Goal: Navigation & Orientation: Understand site structure

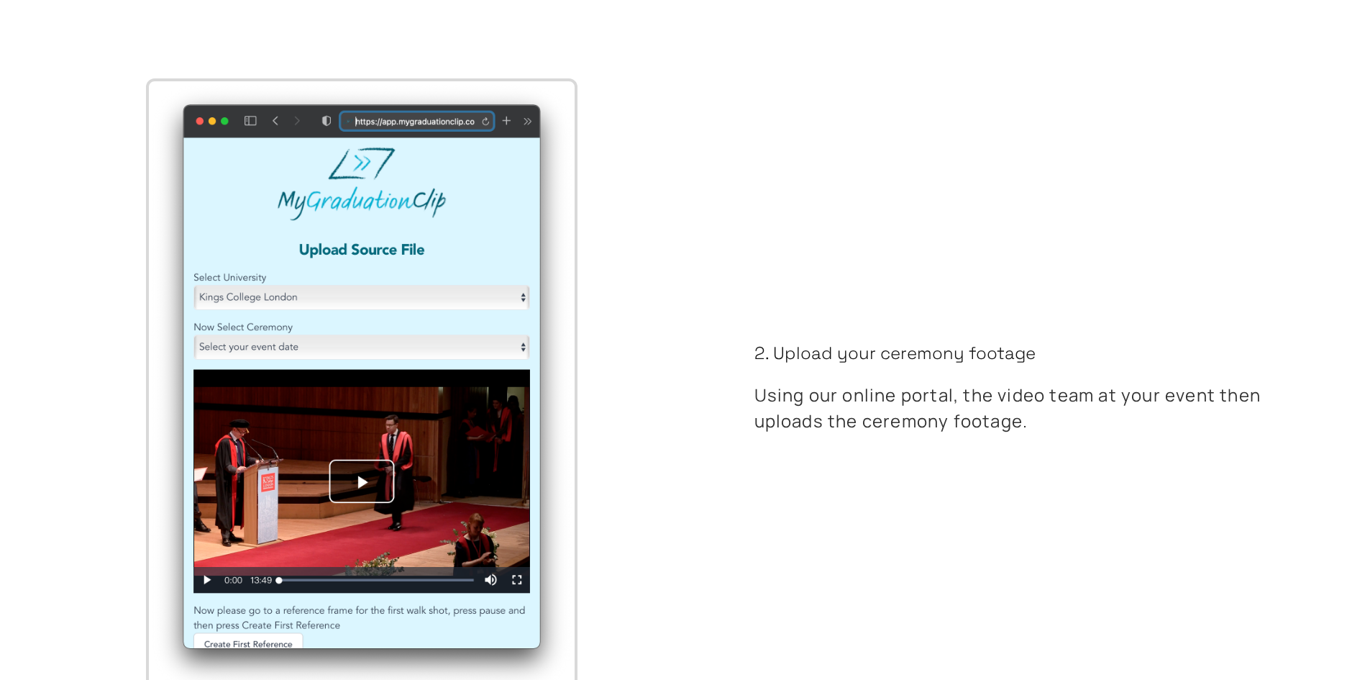
scroll to position [4171, 0]
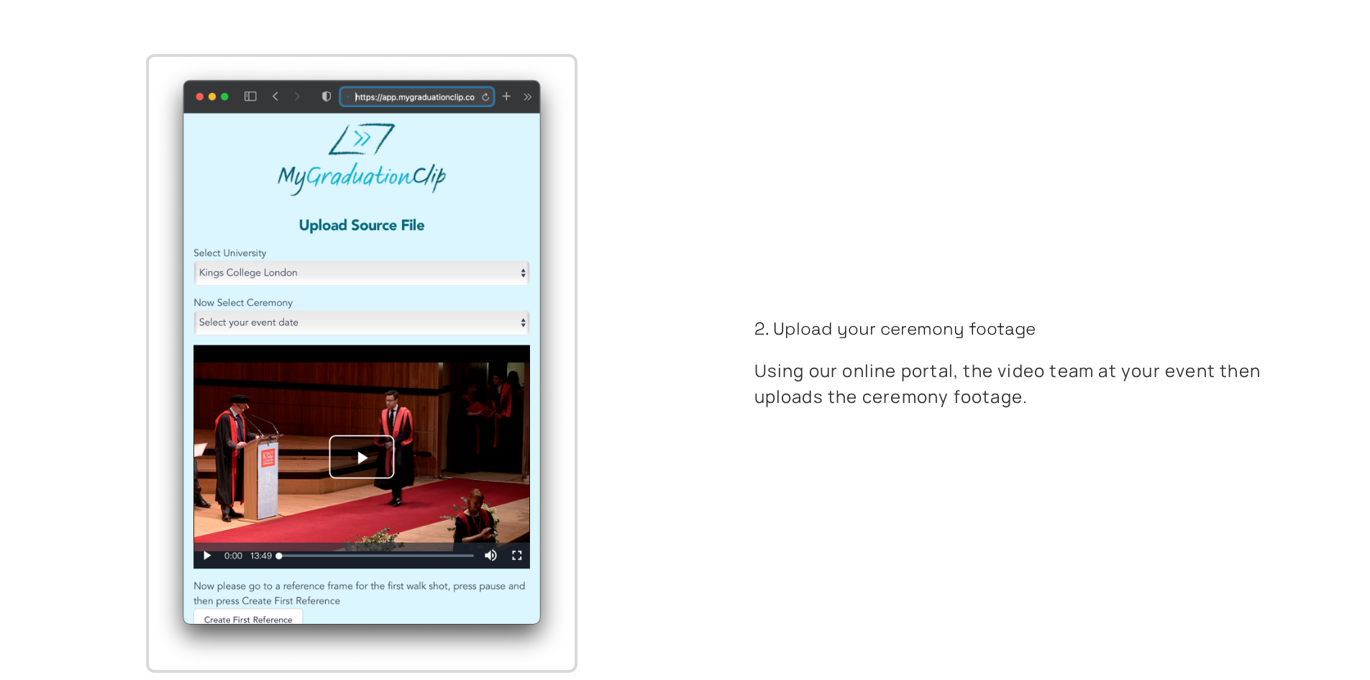
click at [361, 458] on img at bounding box center [362, 363] width 426 height 613
click at [206, 556] on img at bounding box center [362, 363] width 426 height 613
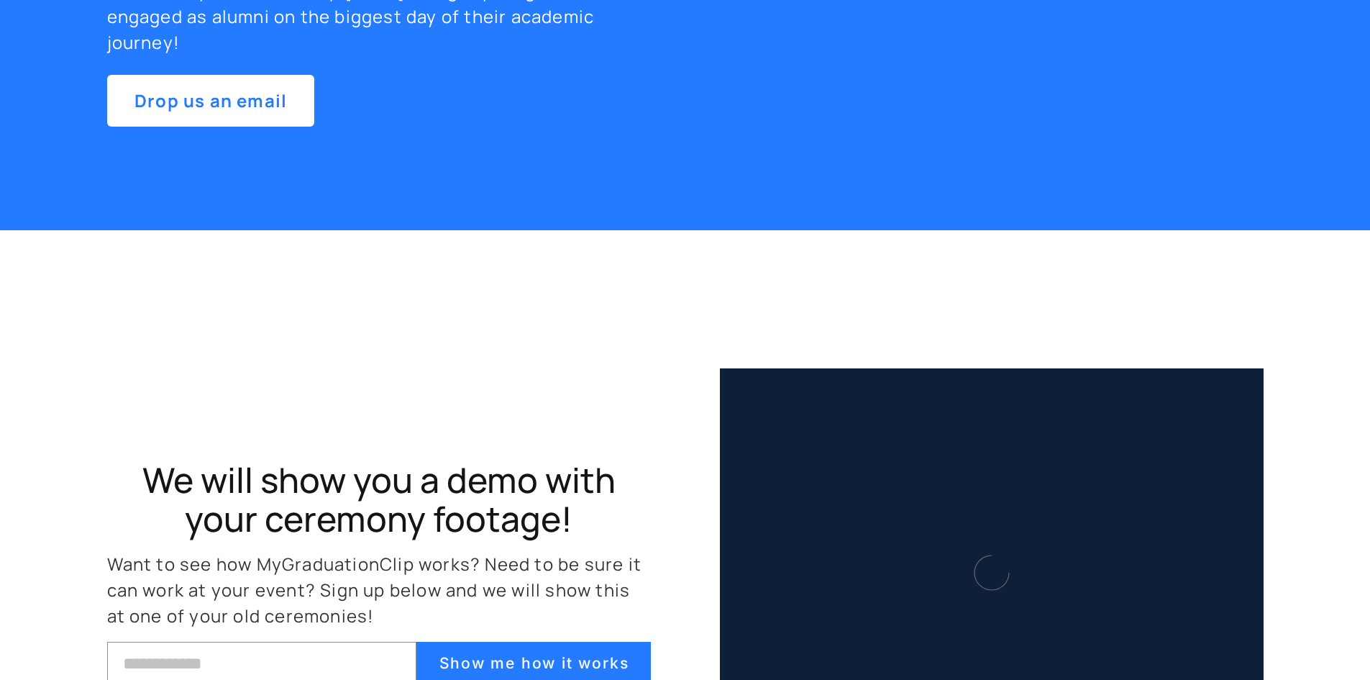
scroll to position [6112, 0]
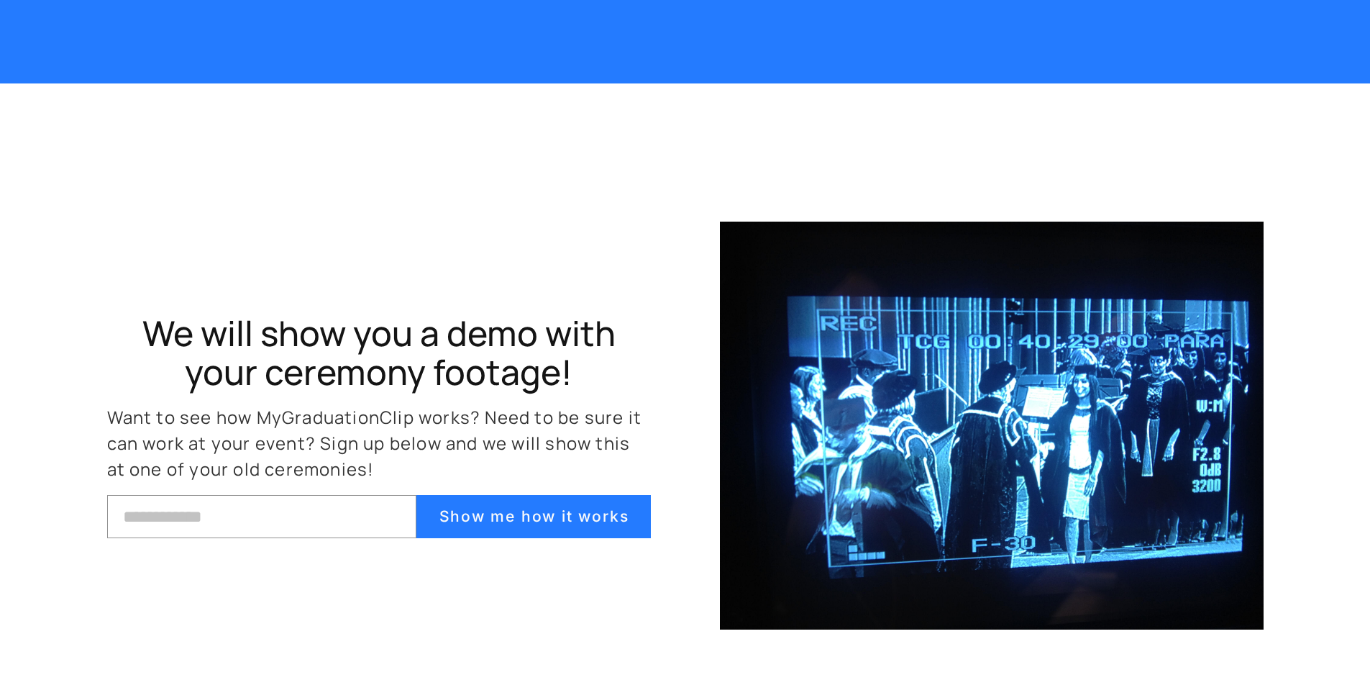
click at [1041, 444] on img at bounding box center [992, 425] width 544 height 408
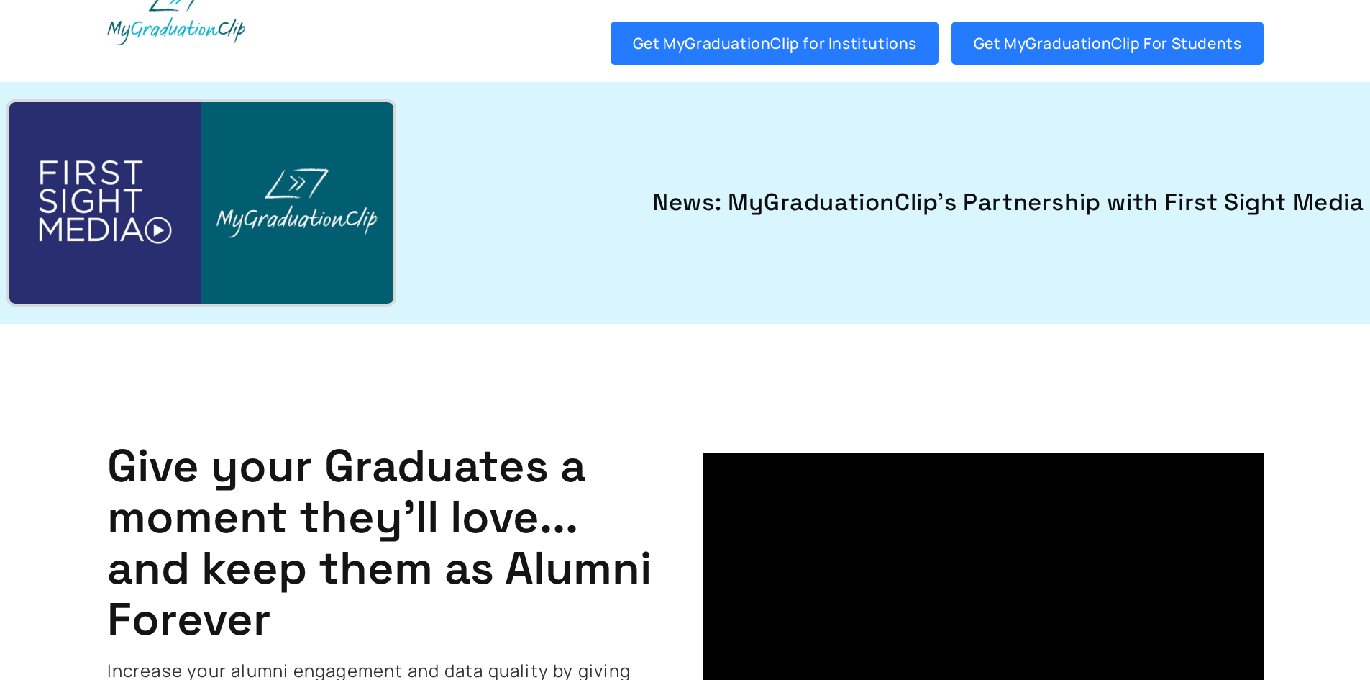
scroll to position [0, 0]
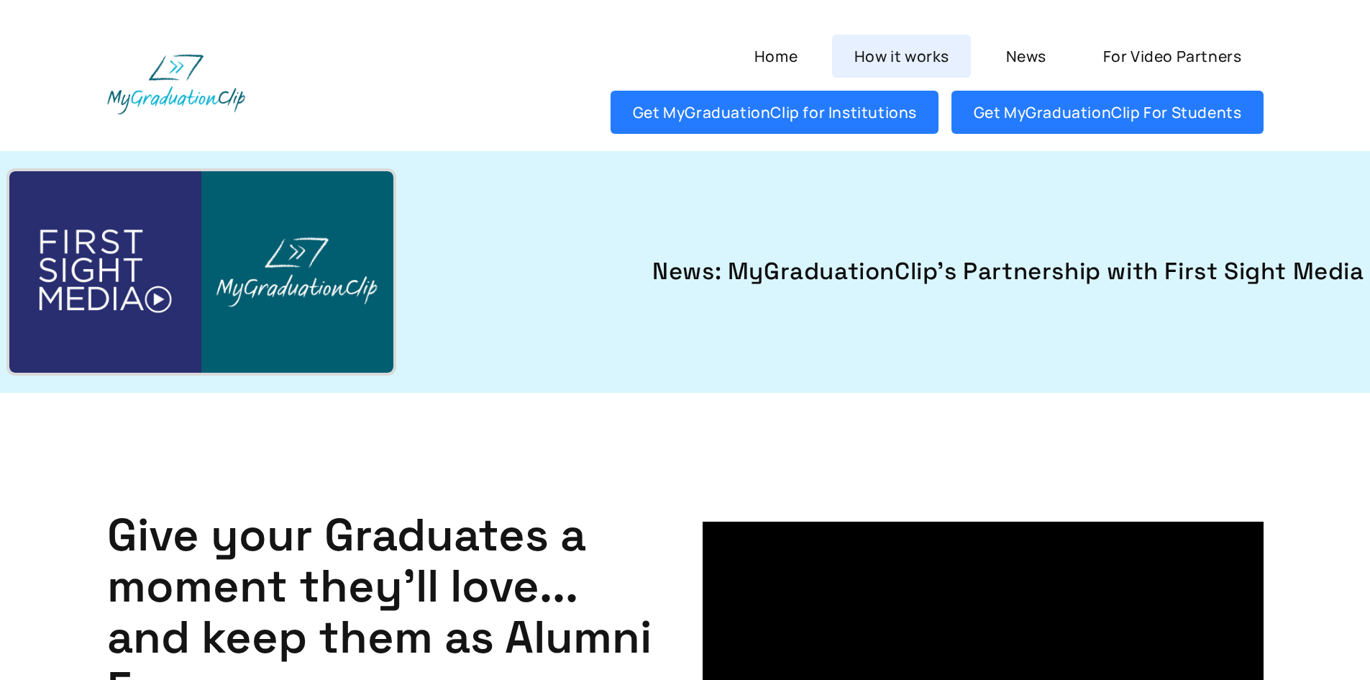
click at [916, 58] on link "How it works" at bounding box center [901, 56] width 139 height 43
click at [157, 298] on img at bounding box center [201, 271] width 384 height 201
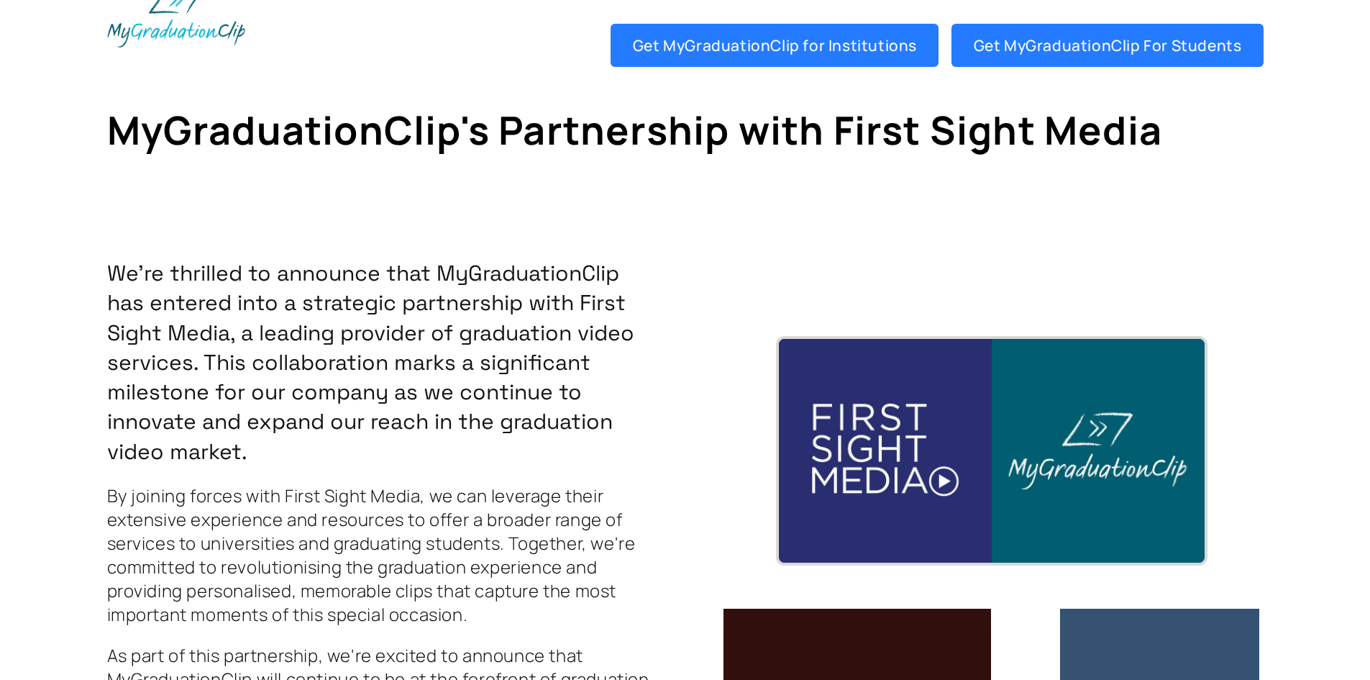
scroll to position [216, 0]
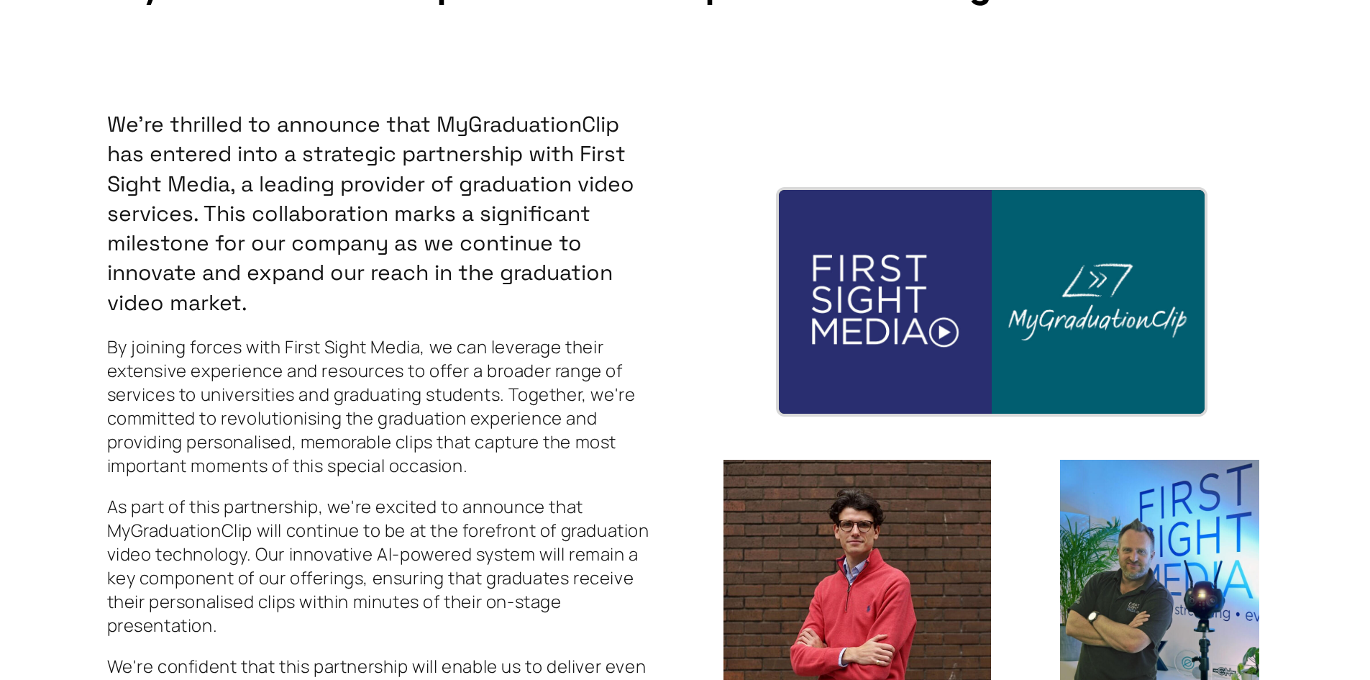
click at [943, 337] on img at bounding box center [992, 302] width 426 height 224
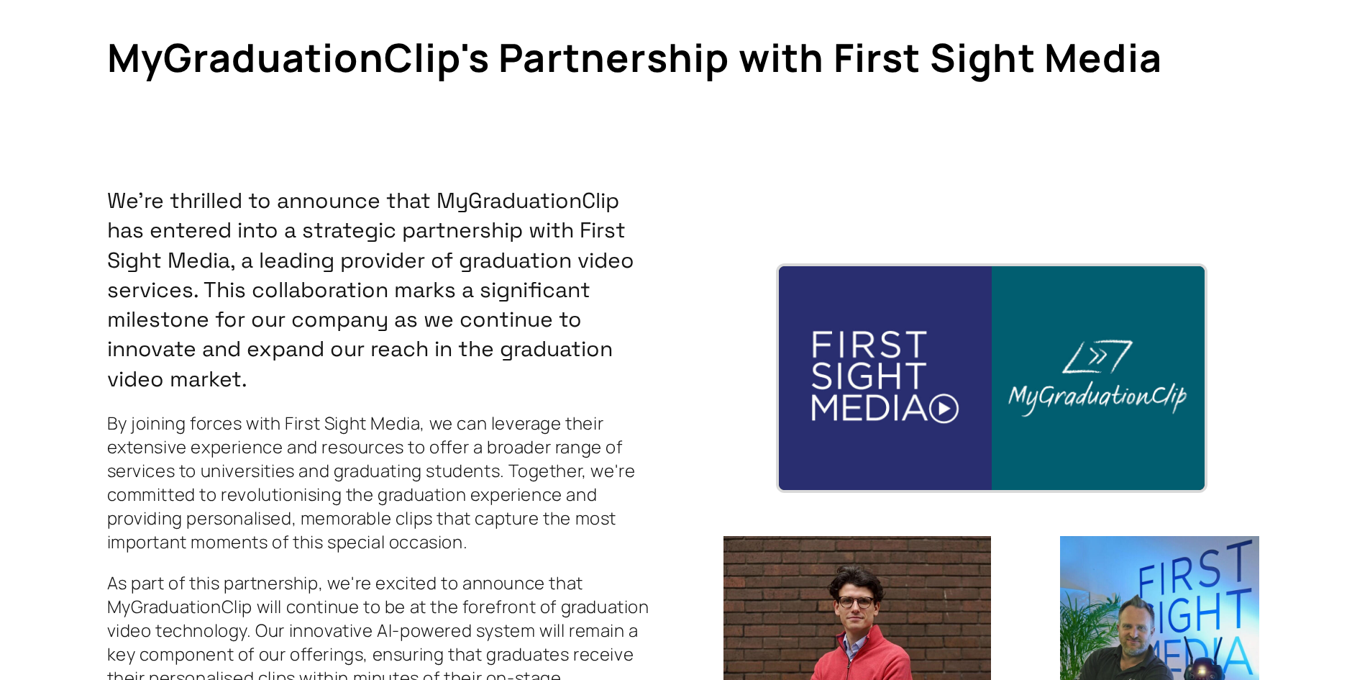
scroll to position [0, 0]
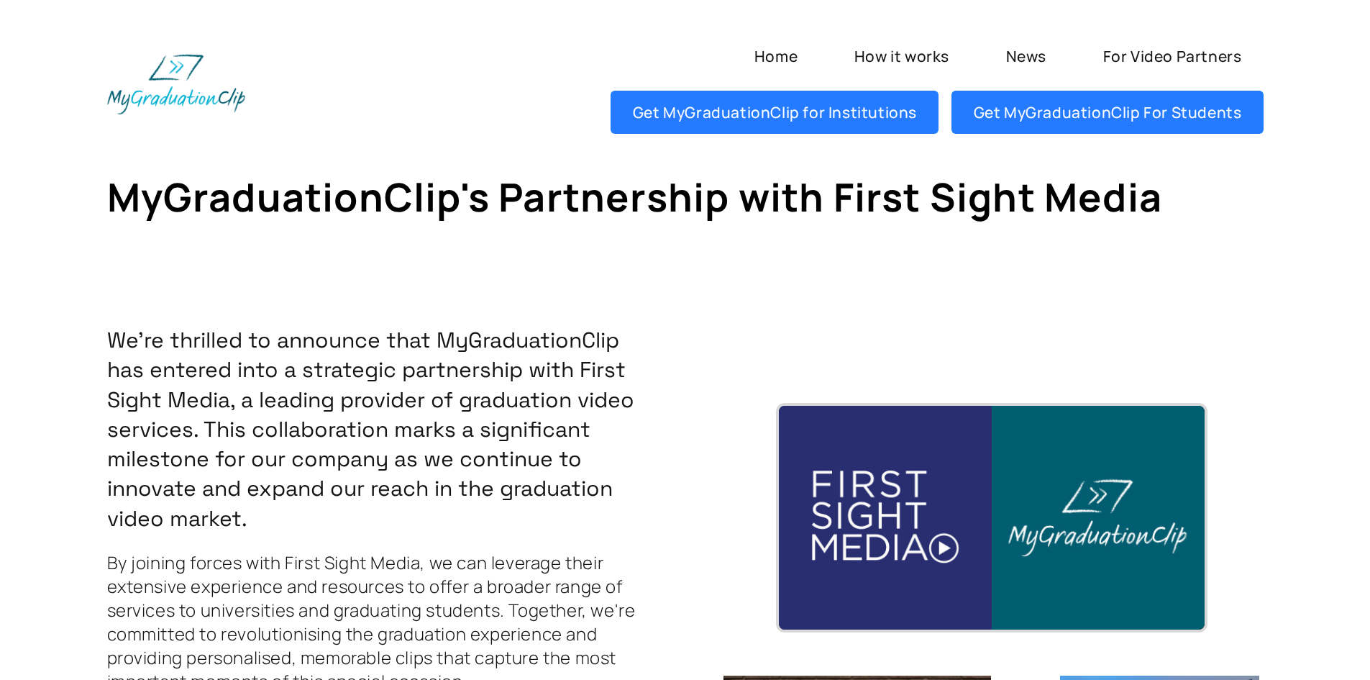
click at [782, 68] on link "Home" at bounding box center [775, 56] width 87 height 43
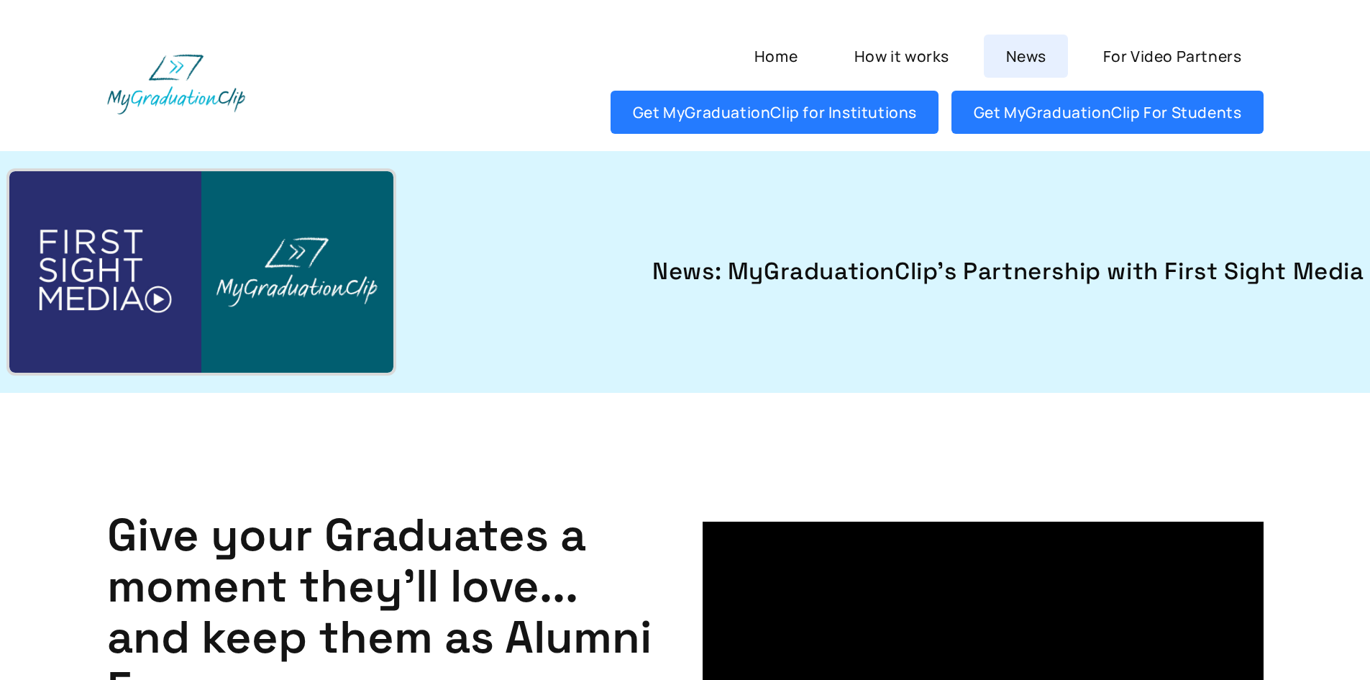
click at [1025, 46] on link "News" at bounding box center [1026, 56] width 84 height 43
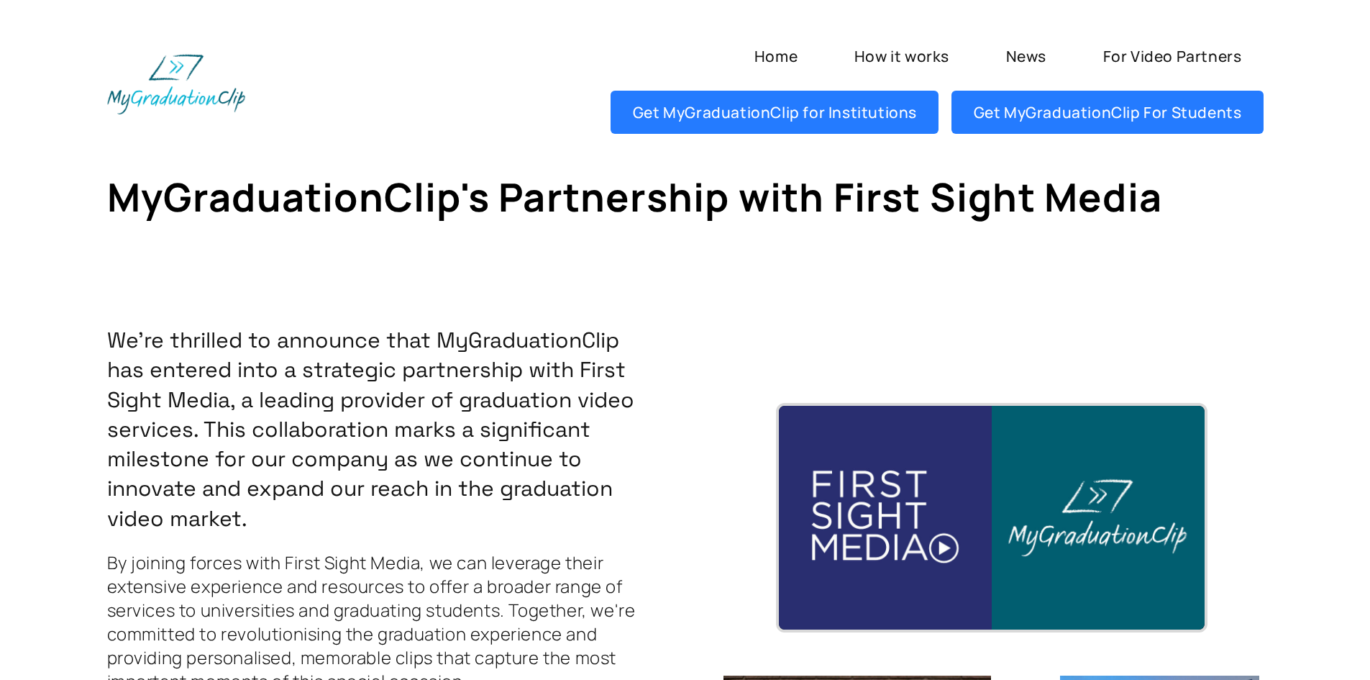
click at [183, 90] on img at bounding box center [176, 84] width 138 height 60
click at [316, 53] on div "Home How it works News For Video Partners Get MyGraduationClip for Institutions…" at bounding box center [685, 84] width 1294 height 134
click at [354, 57] on div at bounding box center [243, 84] width 272 height 60
click at [788, 58] on link "Home" at bounding box center [775, 56] width 87 height 43
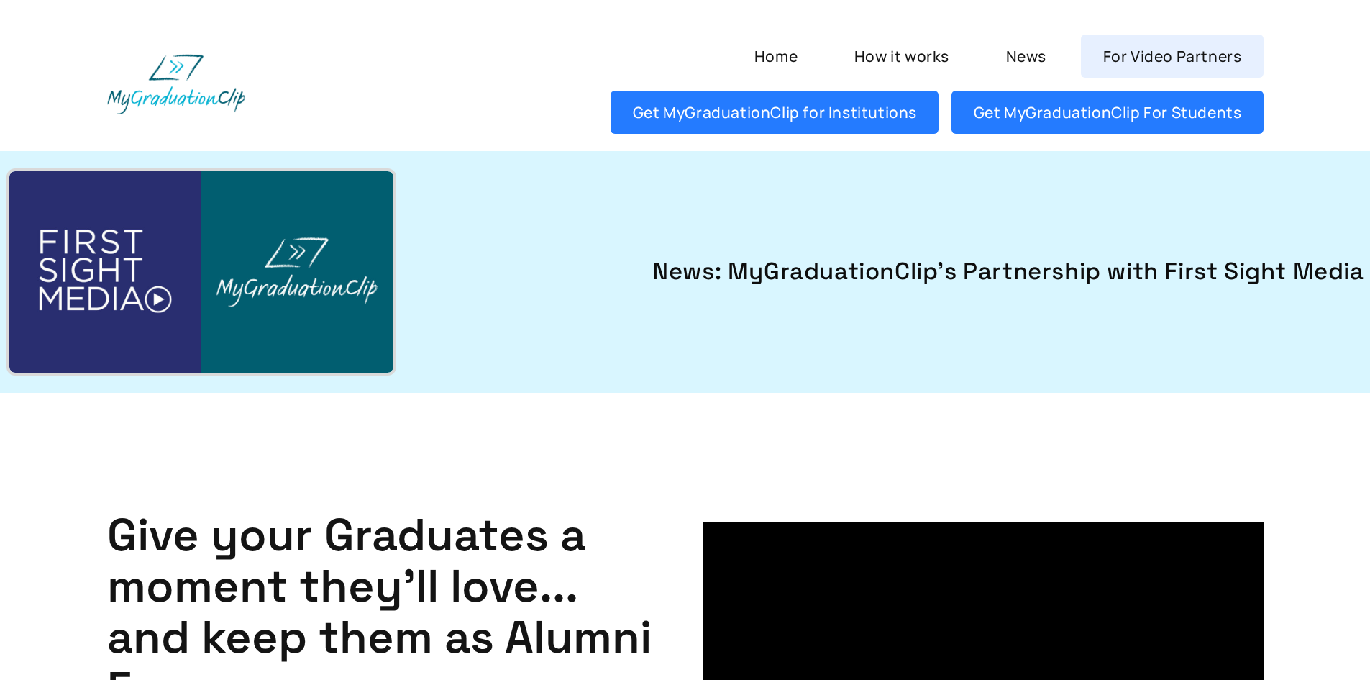
click at [1155, 57] on link "For Video Partners" at bounding box center [1172, 56] width 182 height 43
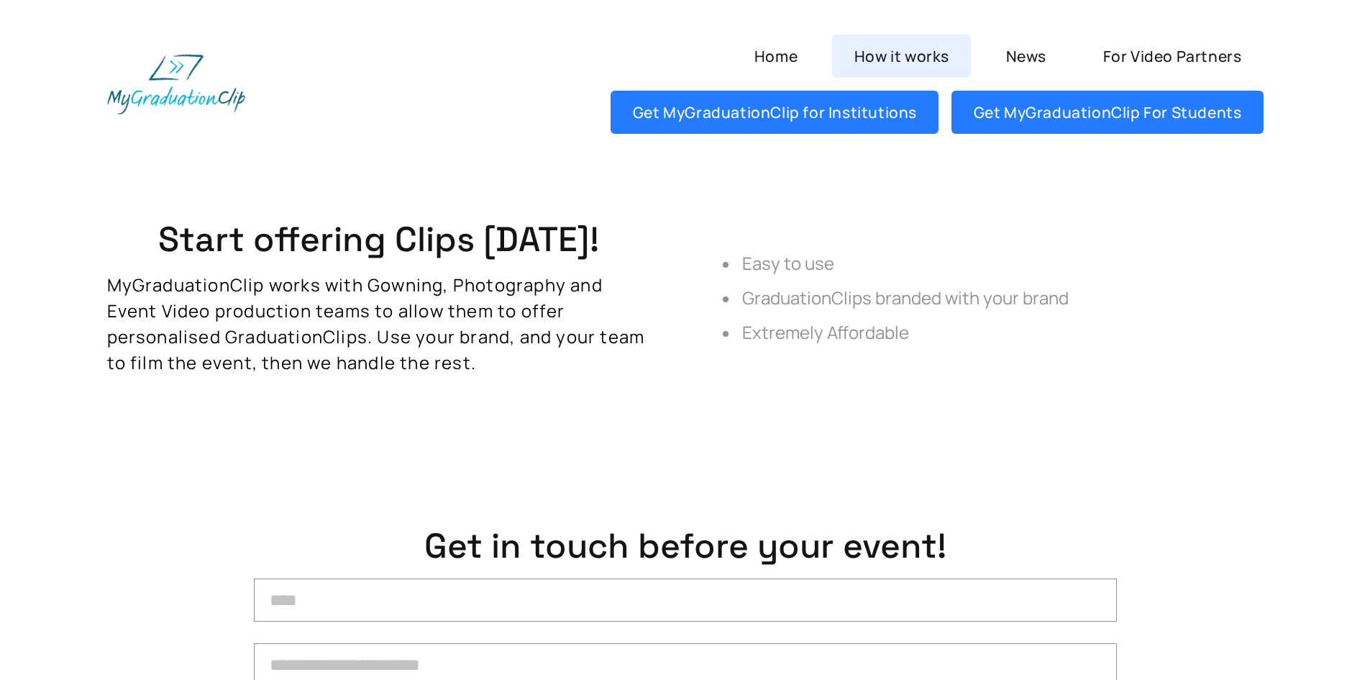
click at [891, 50] on link "How it works" at bounding box center [901, 56] width 139 height 43
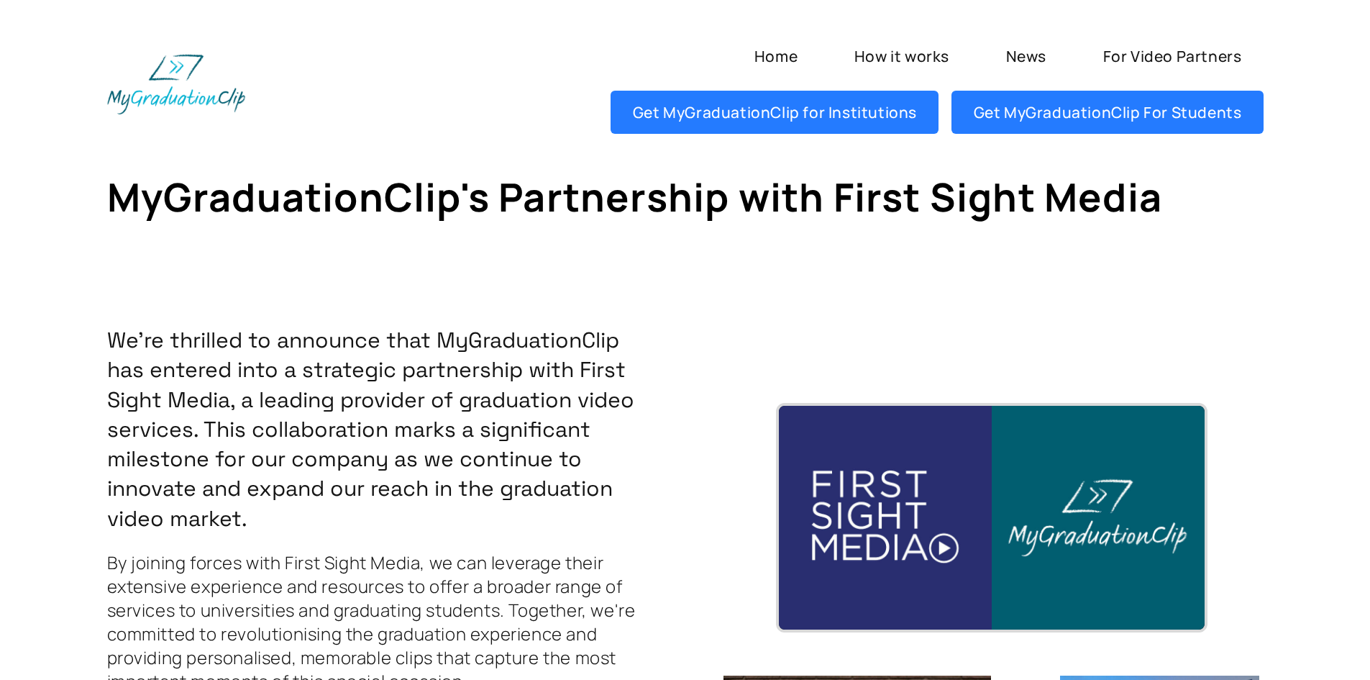
scroll to position [3160, 0]
